Goal: Task Accomplishment & Management: Complete application form

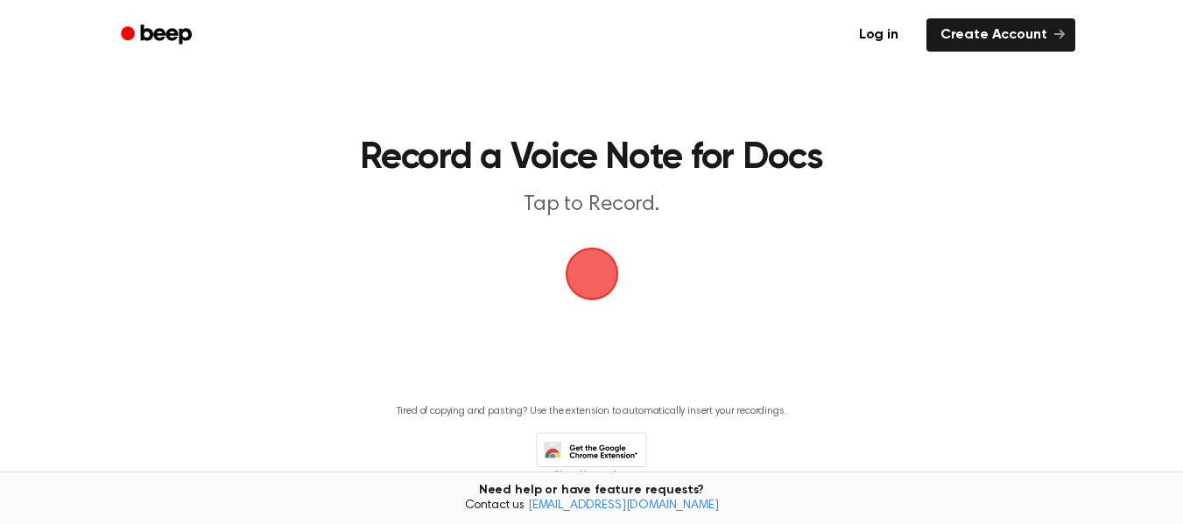
click at [598, 280] on span "button" at bounding box center [591, 274] width 82 height 82
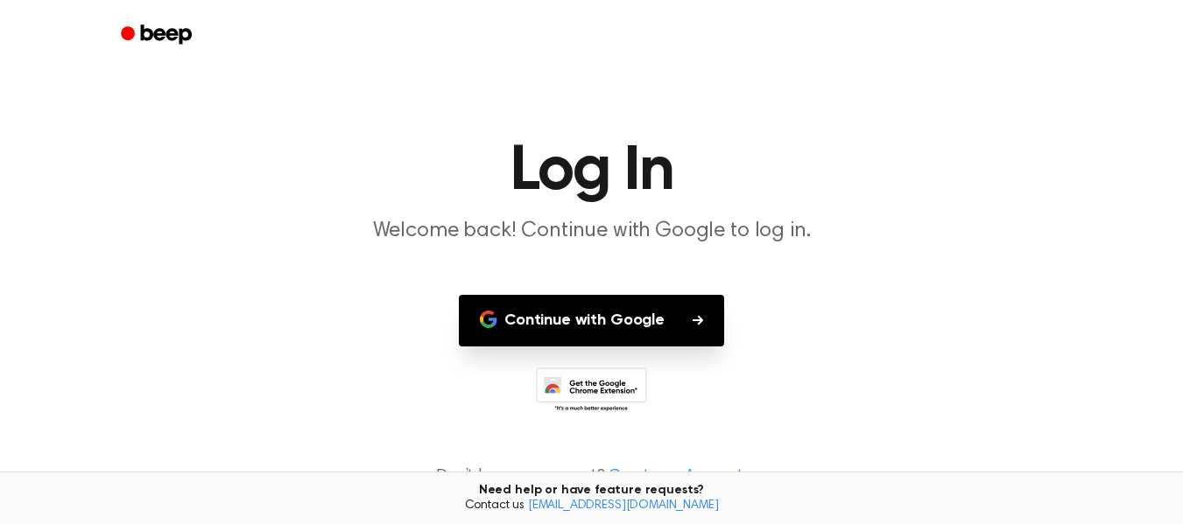
click at [610, 336] on button "Continue with Google" at bounding box center [591, 321] width 265 height 52
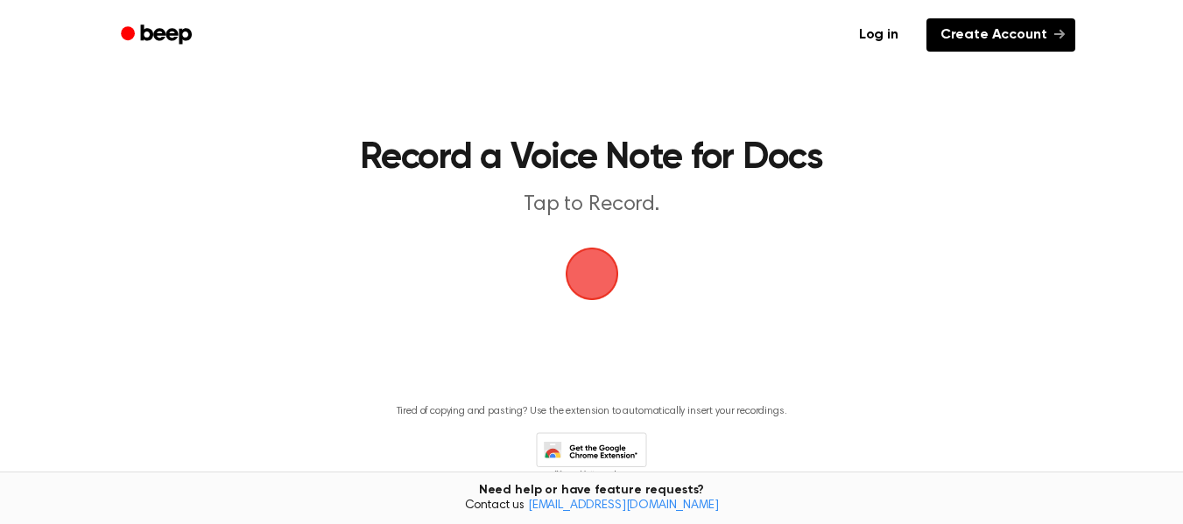
click at [995, 43] on link "Create Account" at bounding box center [1000, 34] width 149 height 33
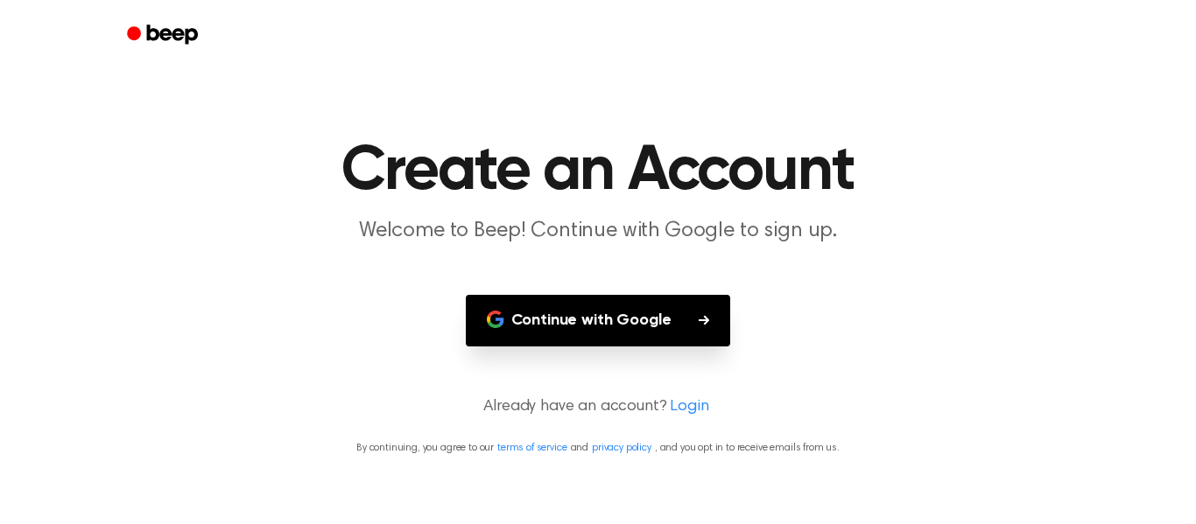
click at [677, 407] on link "Login" at bounding box center [689, 408] width 39 height 24
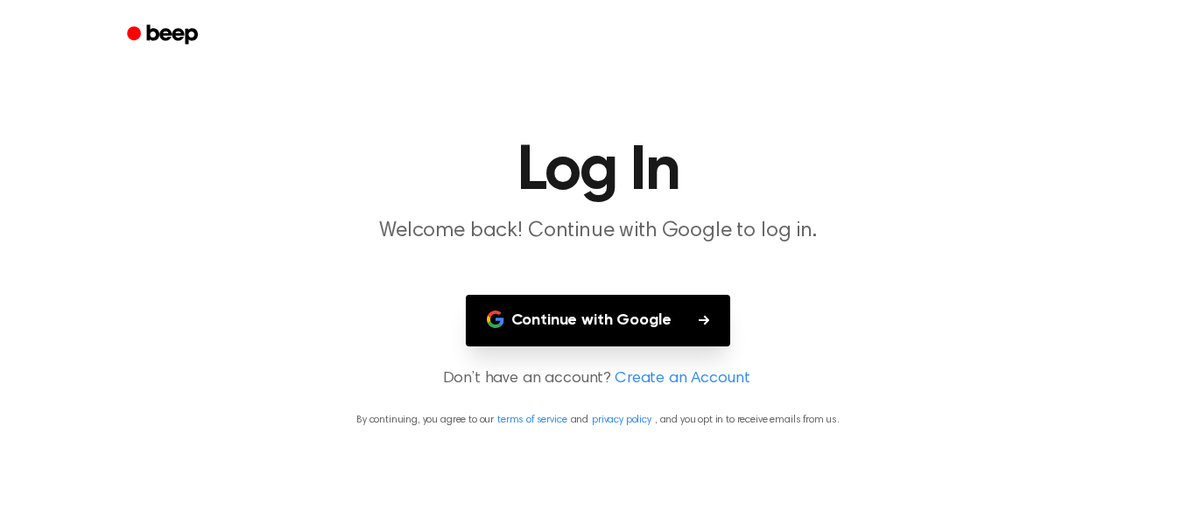
click at [642, 369] on link "Create an Account" at bounding box center [681, 380] width 135 height 24
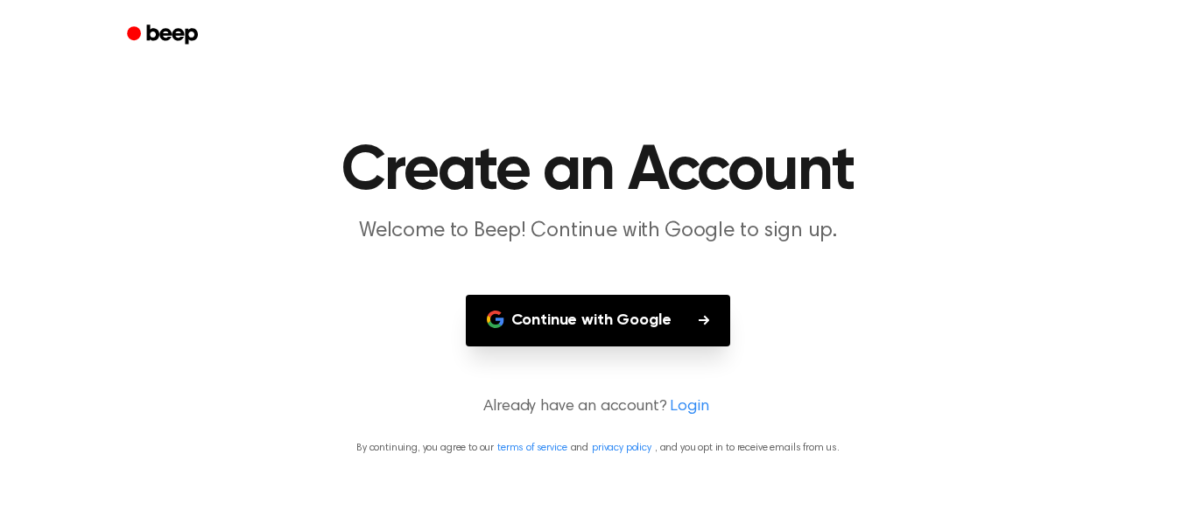
click at [570, 312] on button "Continue with Google" at bounding box center [598, 321] width 265 height 52
